Goal: Task Accomplishment & Management: Manage account settings

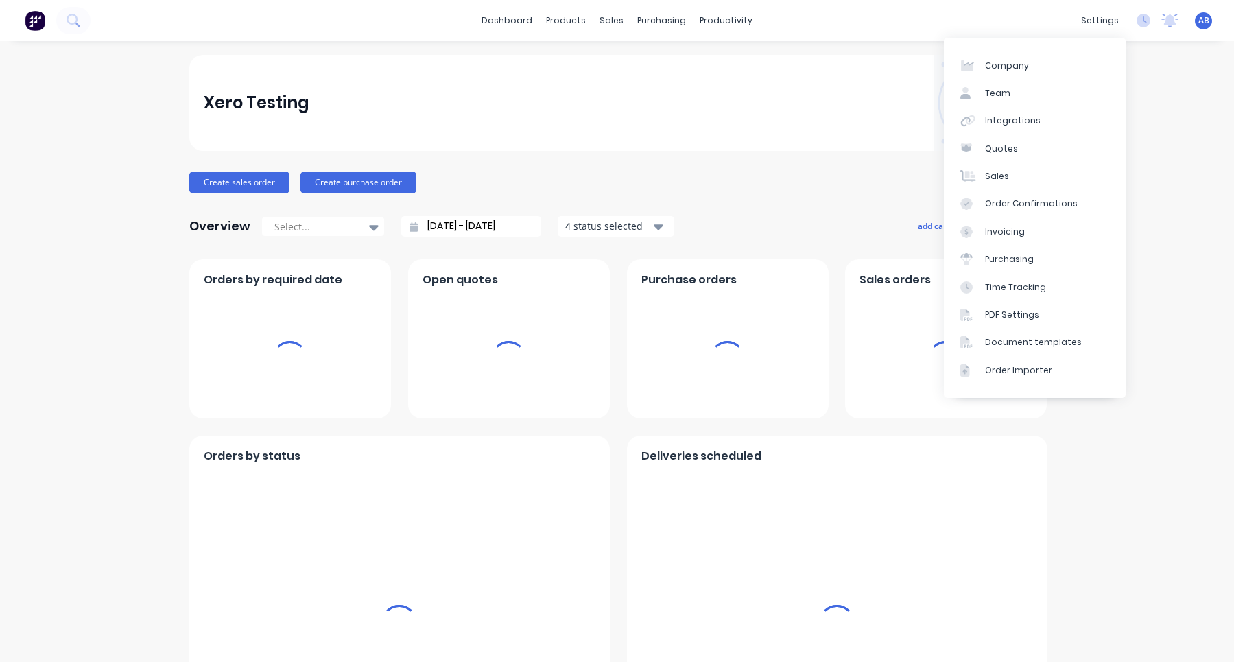
click at [1143, 10] on div "settings No new notifications Mark all as read Victor Raymond mentioned you in …" at bounding box center [1154, 20] width 160 height 21
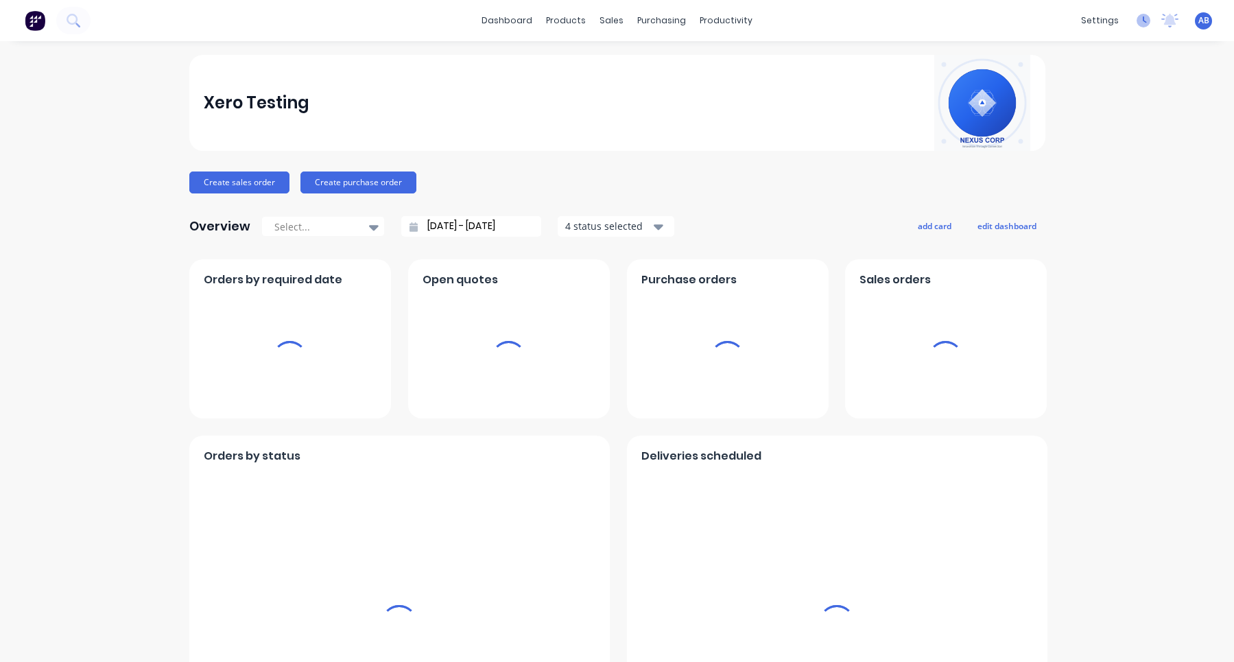
click at [1143, 21] on icon at bounding box center [1143, 21] width 14 height 14
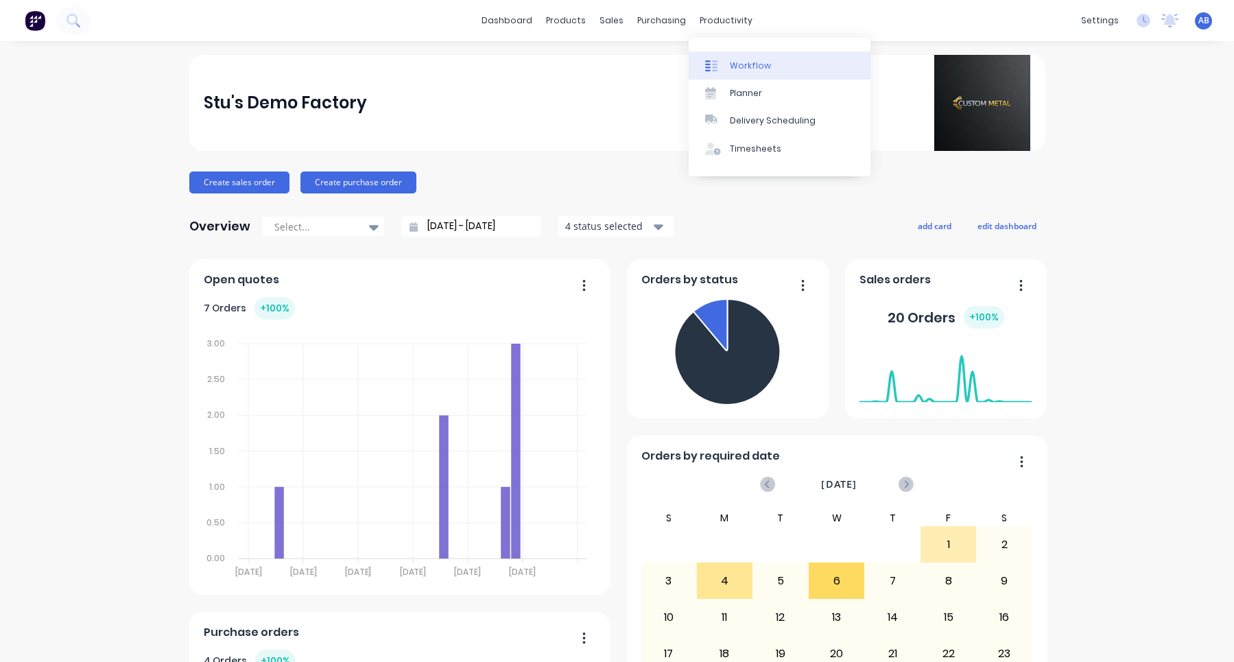
click at [744, 54] on link "Workflow" at bounding box center [780, 64] width 182 height 27
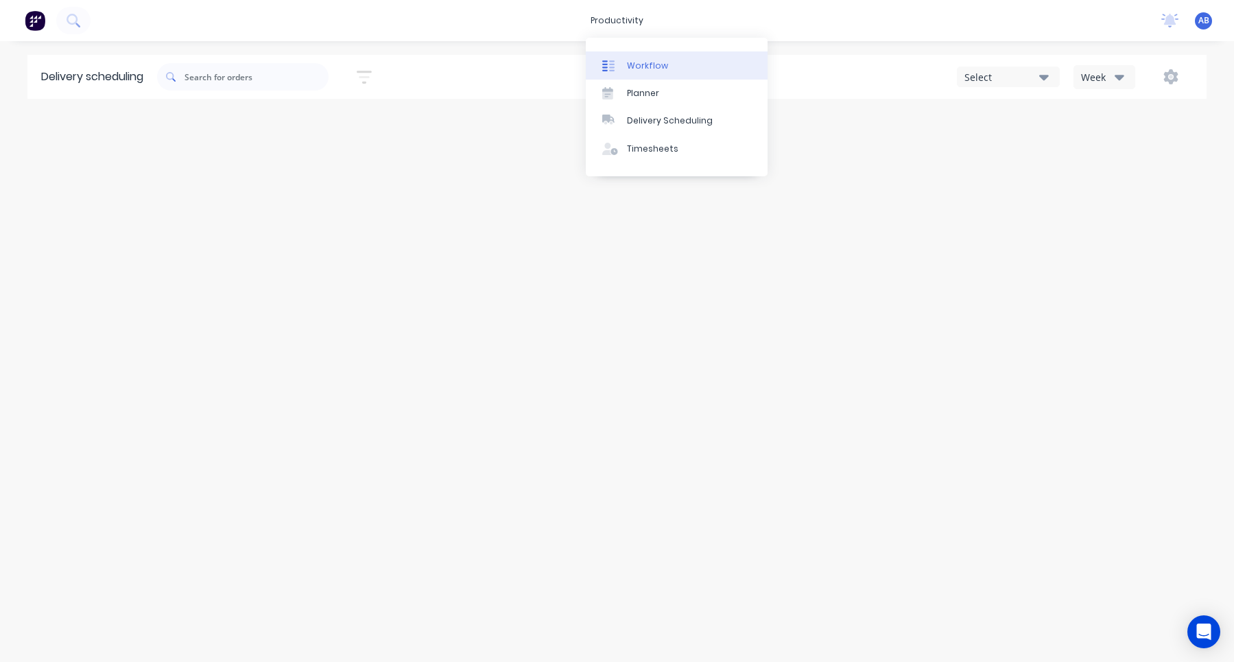
click at [647, 69] on div "Workflow" at bounding box center [647, 66] width 41 height 12
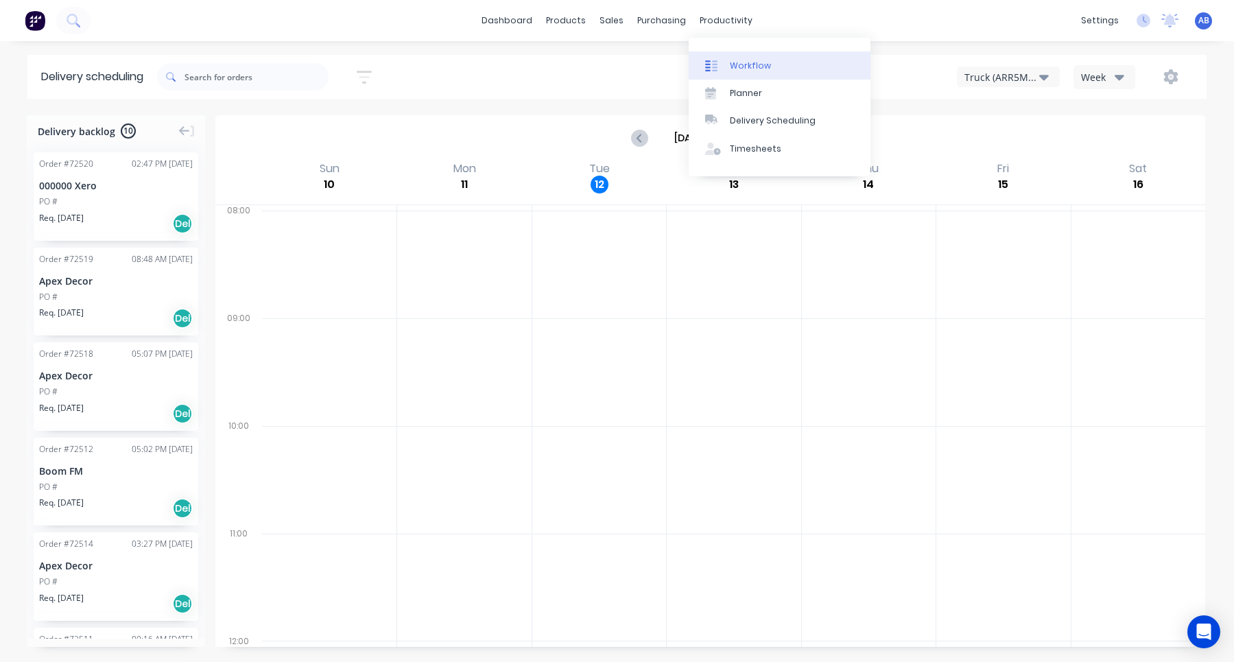
click at [733, 53] on link "Workflow" at bounding box center [780, 64] width 182 height 27
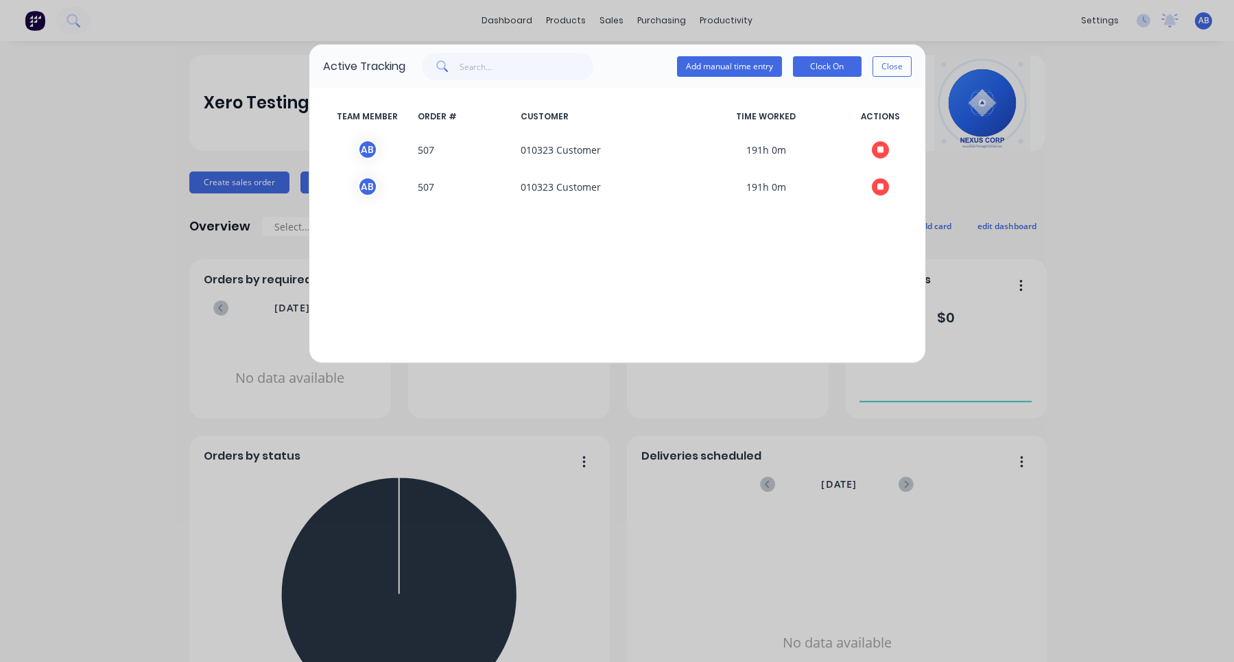
click at [915, 69] on div "Active Tracking Add manual time entry Clock On Close" at bounding box center [617, 67] width 616 height 44
click at [904, 69] on button "Close" at bounding box center [891, 66] width 39 height 21
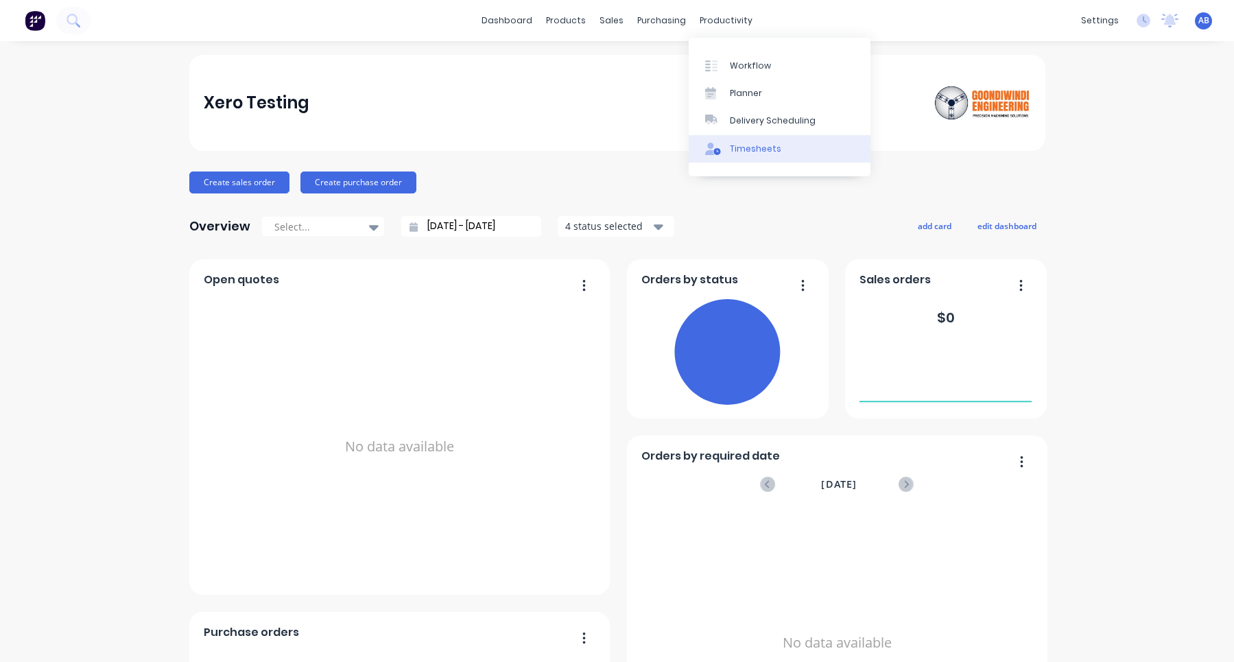
click at [752, 156] on link "Timesheets" at bounding box center [780, 148] width 182 height 27
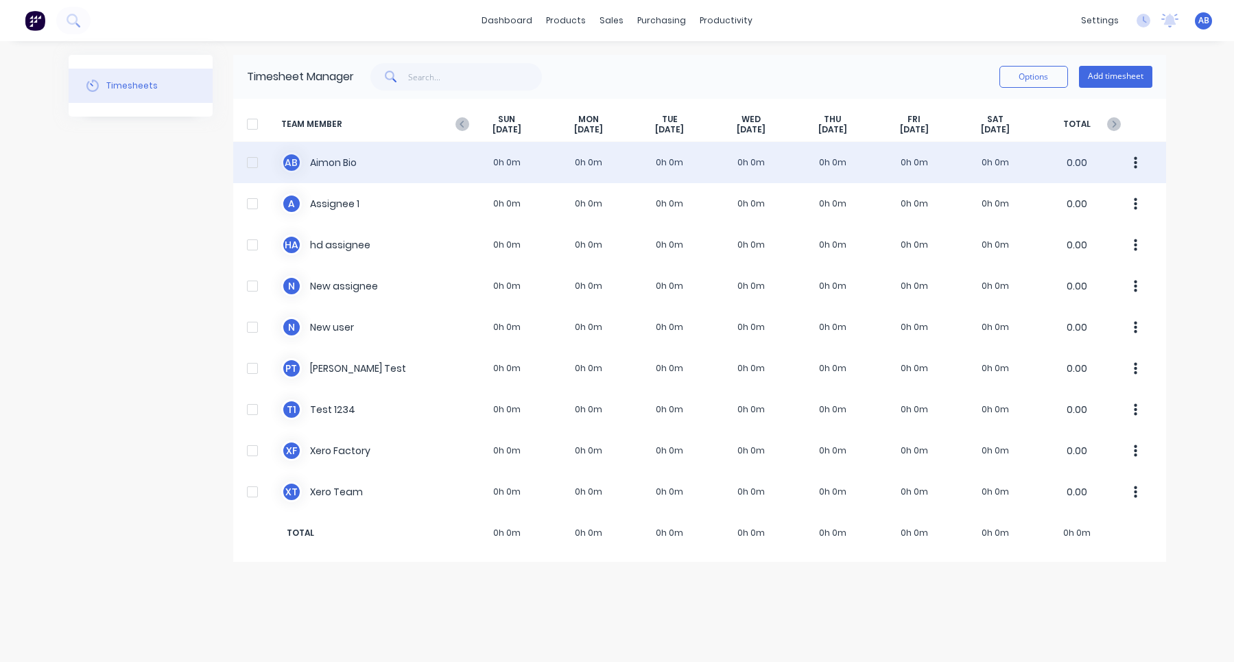
click at [772, 166] on div "A B Aimon Bio 0h 0m 0h 0m 0h 0m 0h 0m 0h 0m 0h 0m 0h 0m 0.00" at bounding box center [699, 162] width 933 height 41
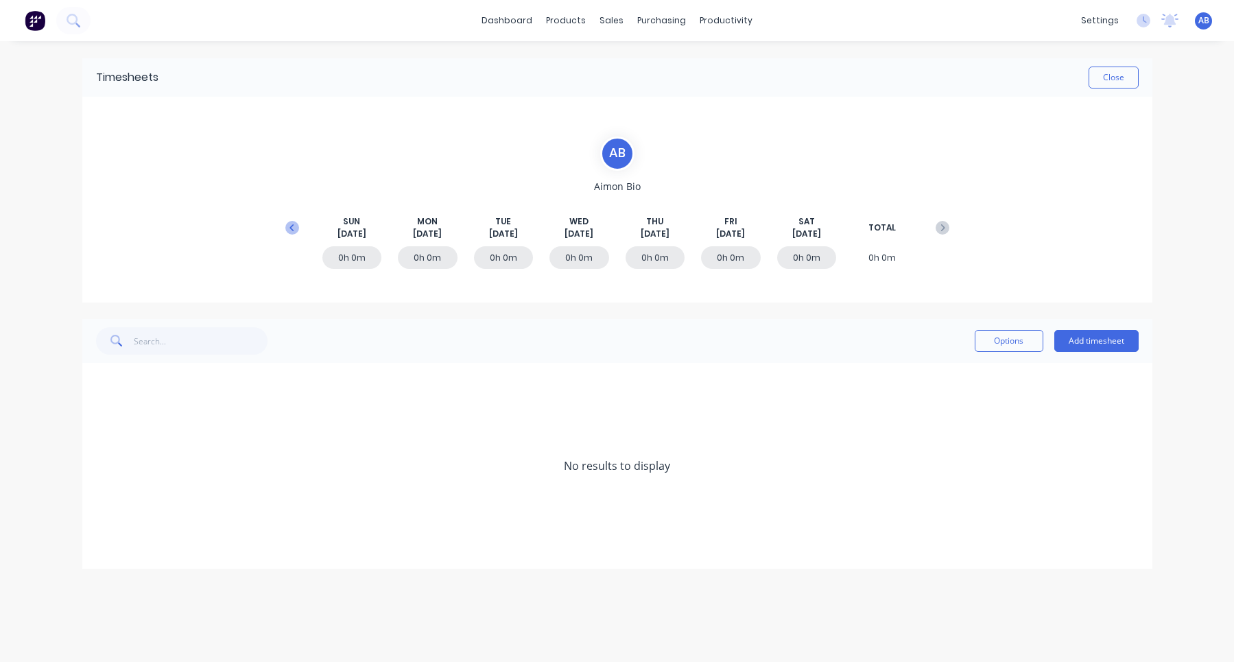
click at [287, 229] on icon at bounding box center [292, 228] width 14 height 14
click at [289, 228] on icon at bounding box center [292, 228] width 14 height 14
click at [942, 224] on icon at bounding box center [943, 228] width 14 height 14
click at [100, 383] on icon at bounding box center [100, 384] width 8 height 8
click at [294, 231] on icon at bounding box center [292, 228] width 14 height 14
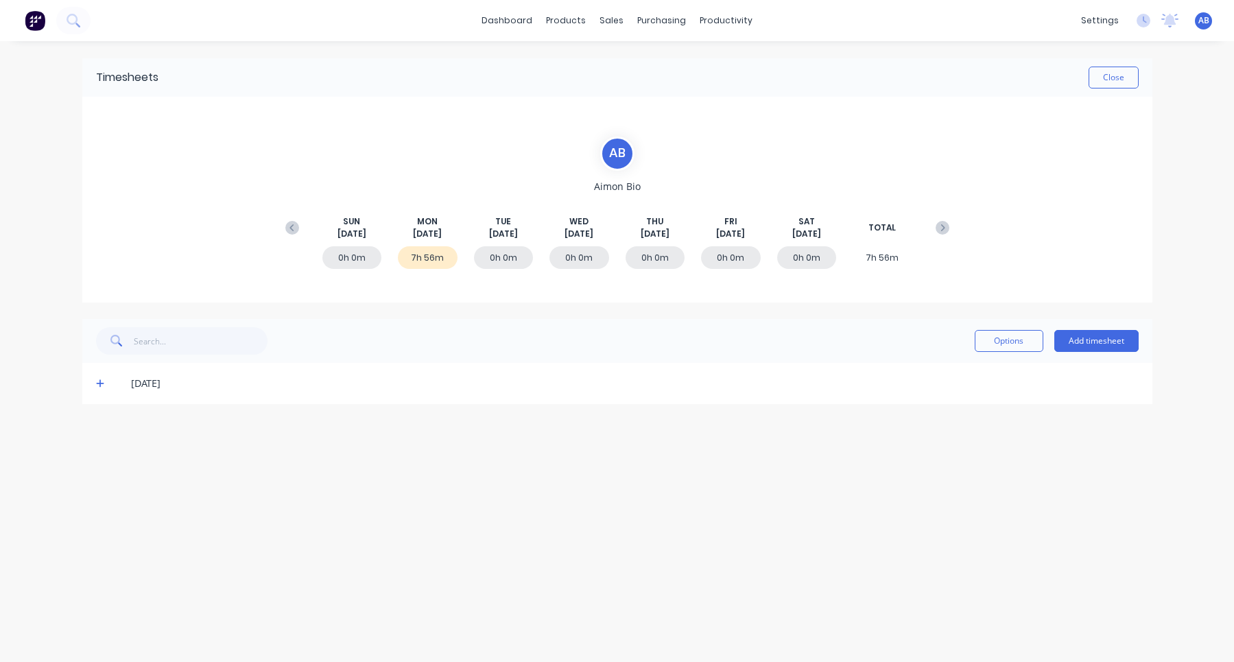
click at [99, 379] on icon at bounding box center [100, 384] width 9 height 10
click at [1152, 21] on div "settings No new notifications Mark all as read Victor Raymond mentioned you in …" at bounding box center [1154, 20] width 160 height 21
click at [1145, 21] on icon at bounding box center [1143, 21] width 14 height 14
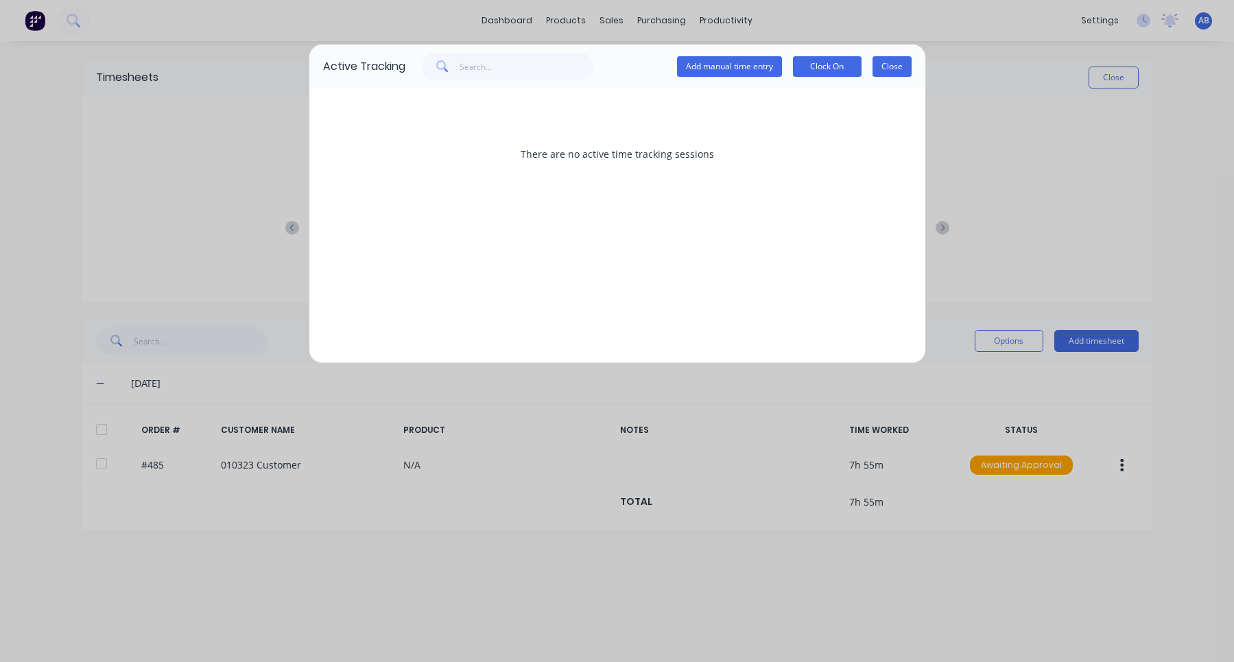
click at [892, 69] on button "Close" at bounding box center [891, 66] width 39 height 21
